Goal: Task Accomplishment & Management: Manage account settings

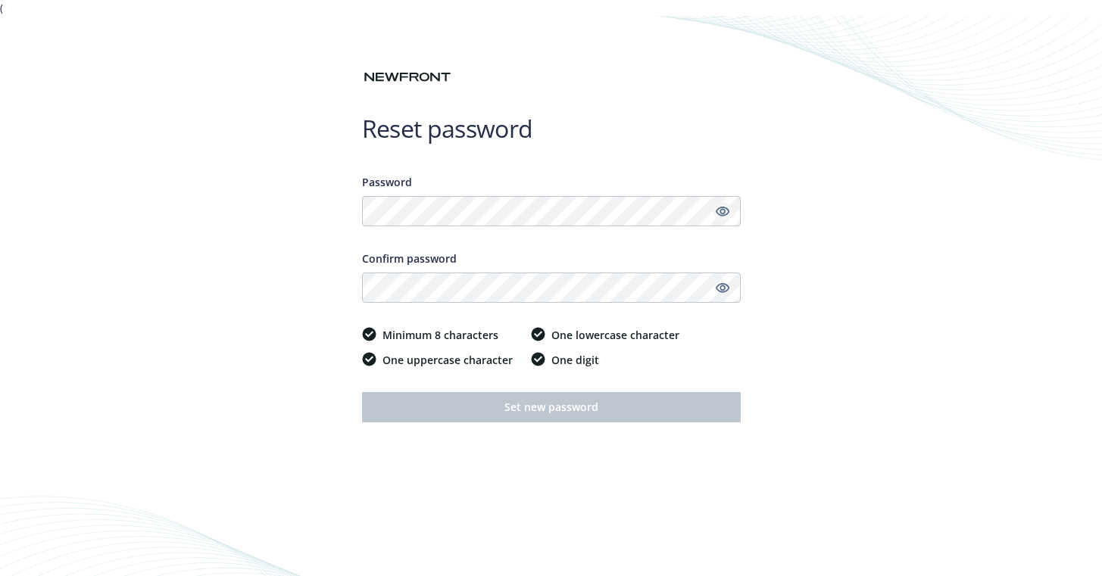
click at [724, 210] on icon "Show password" at bounding box center [722, 212] width 14 height 10
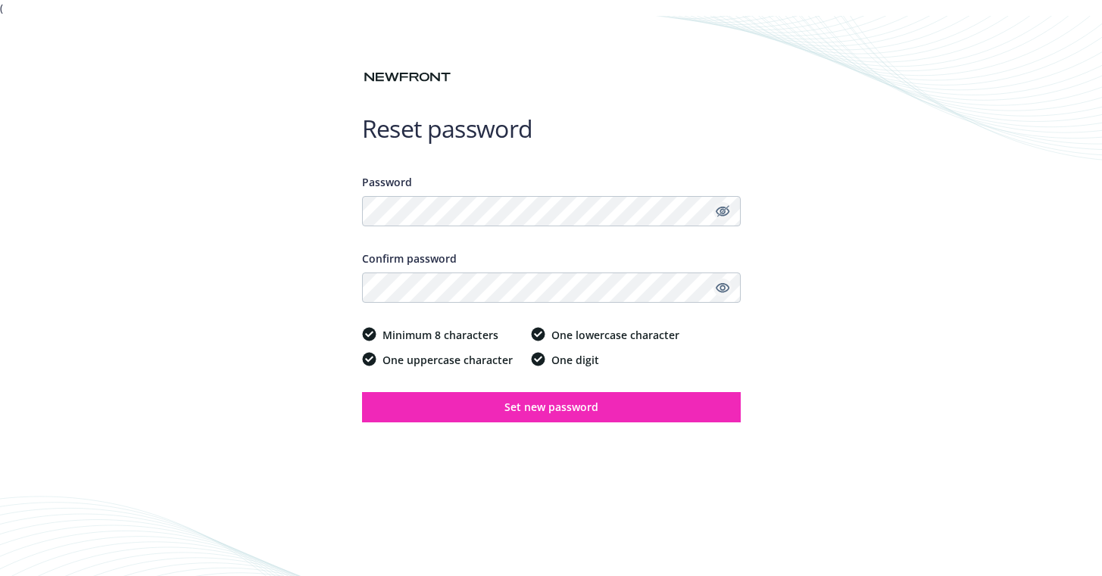
click at [721, 285] on icon "Show password" at bounding box center [723, 288] width 14 height 14
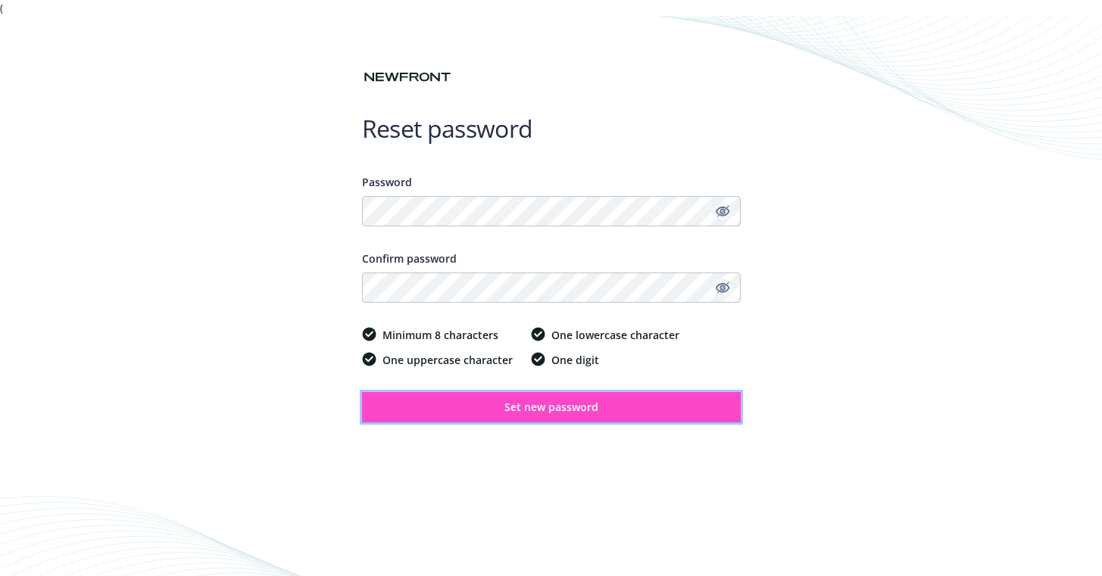
click at [464, 401] on button "Set new password" at bounding box center [551, 407] width 379 height 30
